Goal: Task Accomplishment & Management: Manage account settings

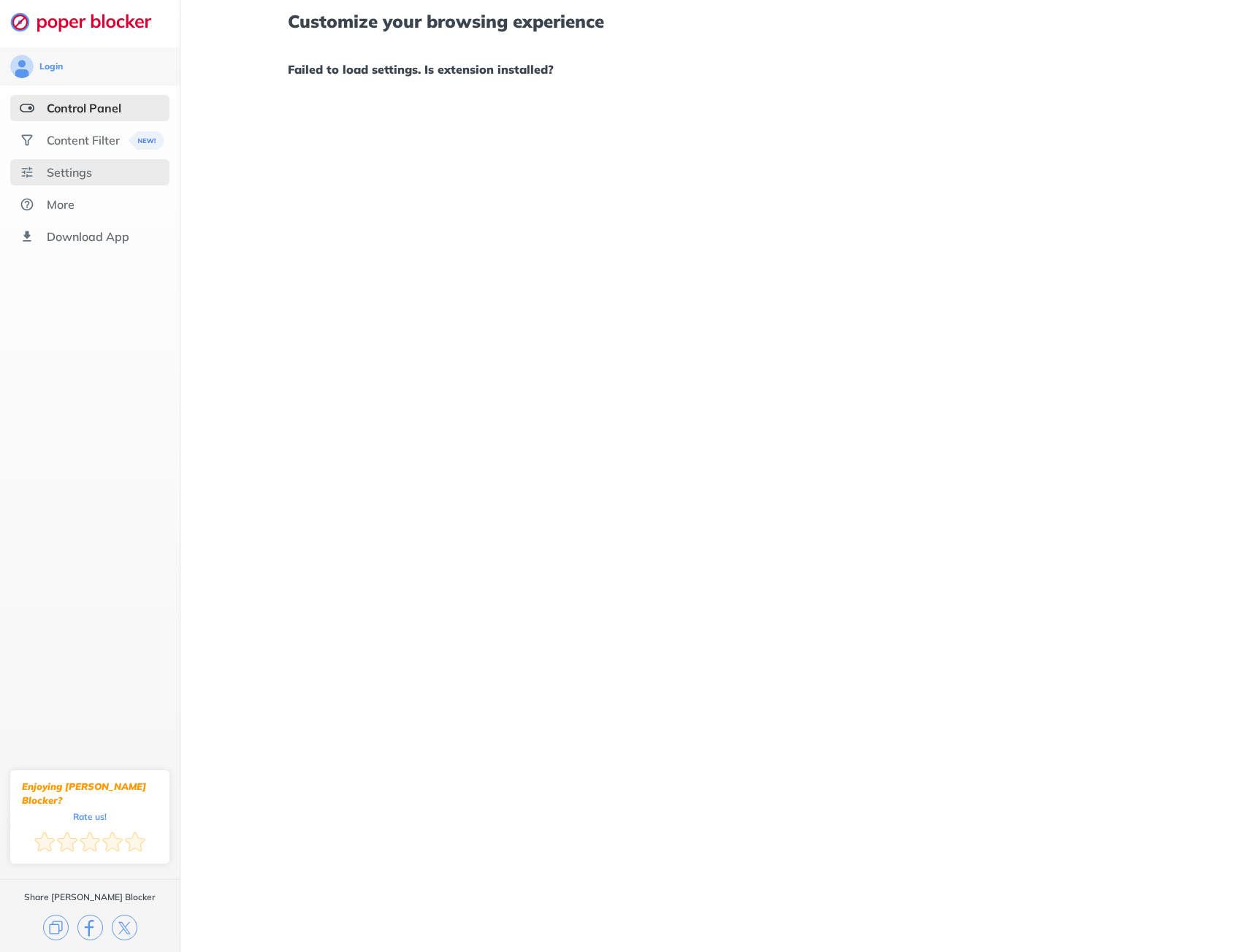
click at [80, 178] on div "Settings" at bounding box center [70, 172] width 45 height 14
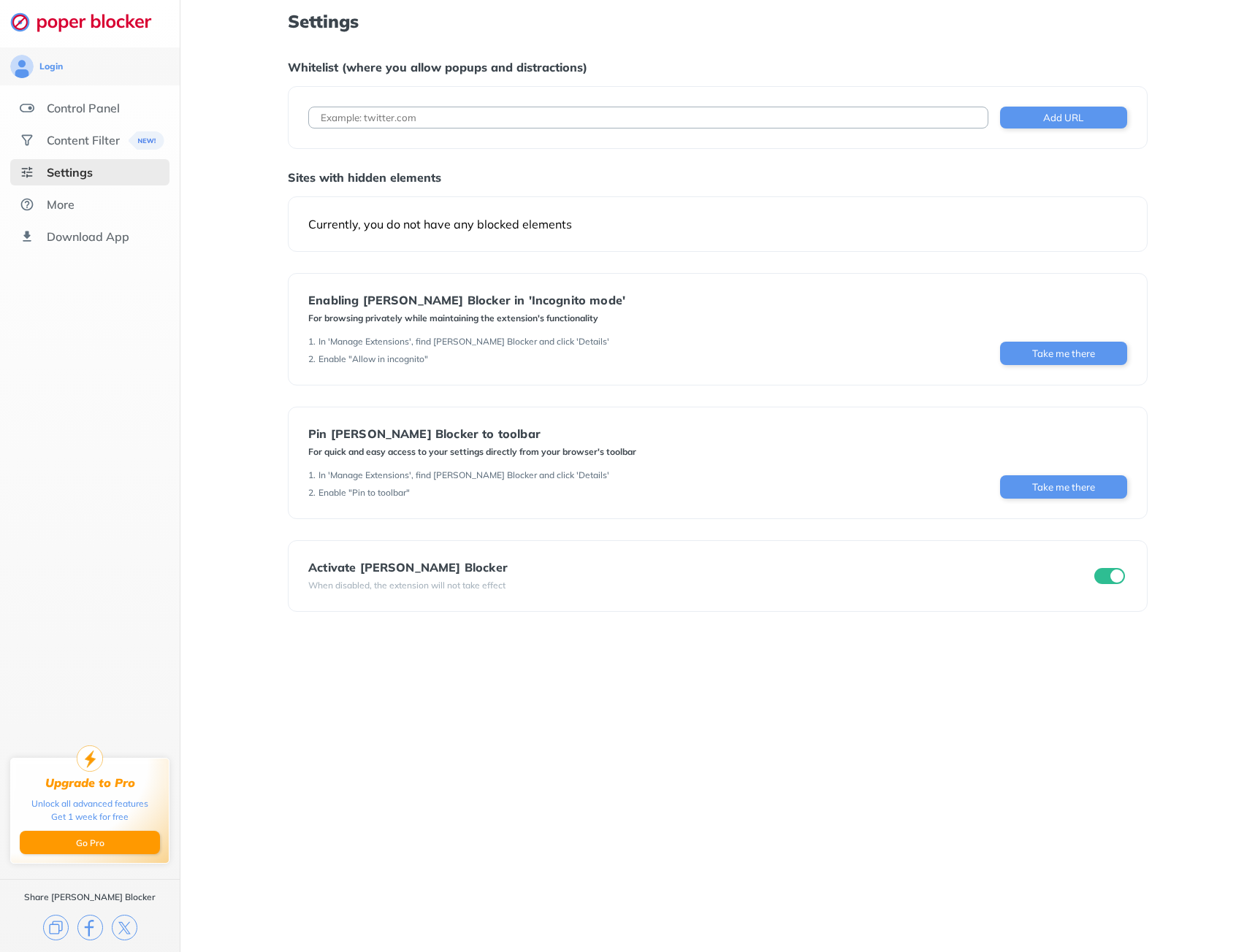
click at [400, 127] on input at bounding box center [648, 117] width 680 height 22
click at [420, 122] on input at bounding box center [648, 117] width 680 height 22
click at [420, 122] on input at bounding box center [648, 117] width 680 height 22
type input "[DOMAIN_NAME]"
